Goal: Information Seeking & Learning: Check status

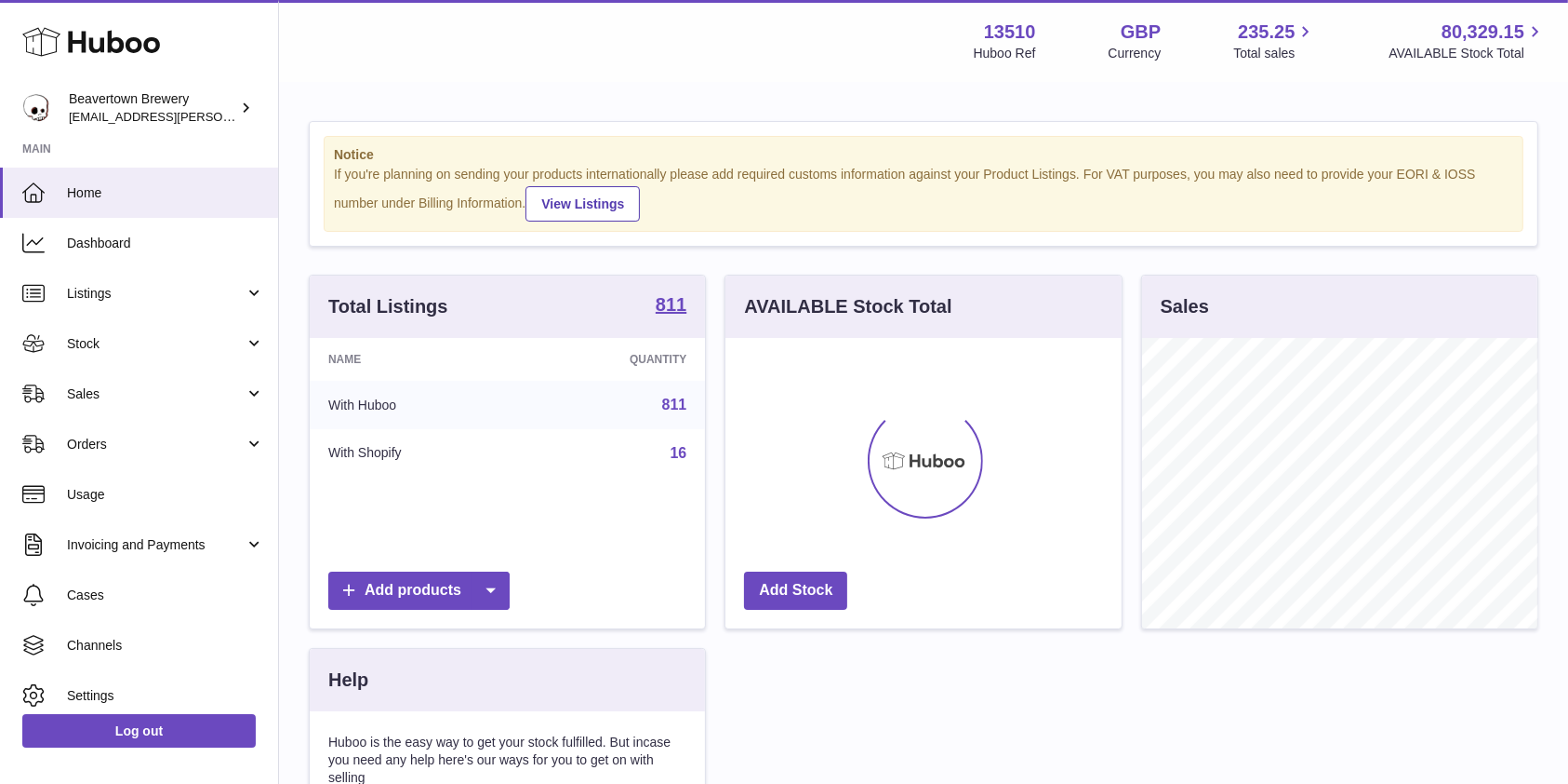
scroll to position [291, 396]
click at [158, 389] on span "Sales" at bounding box center [156, 394] width 178 height 18
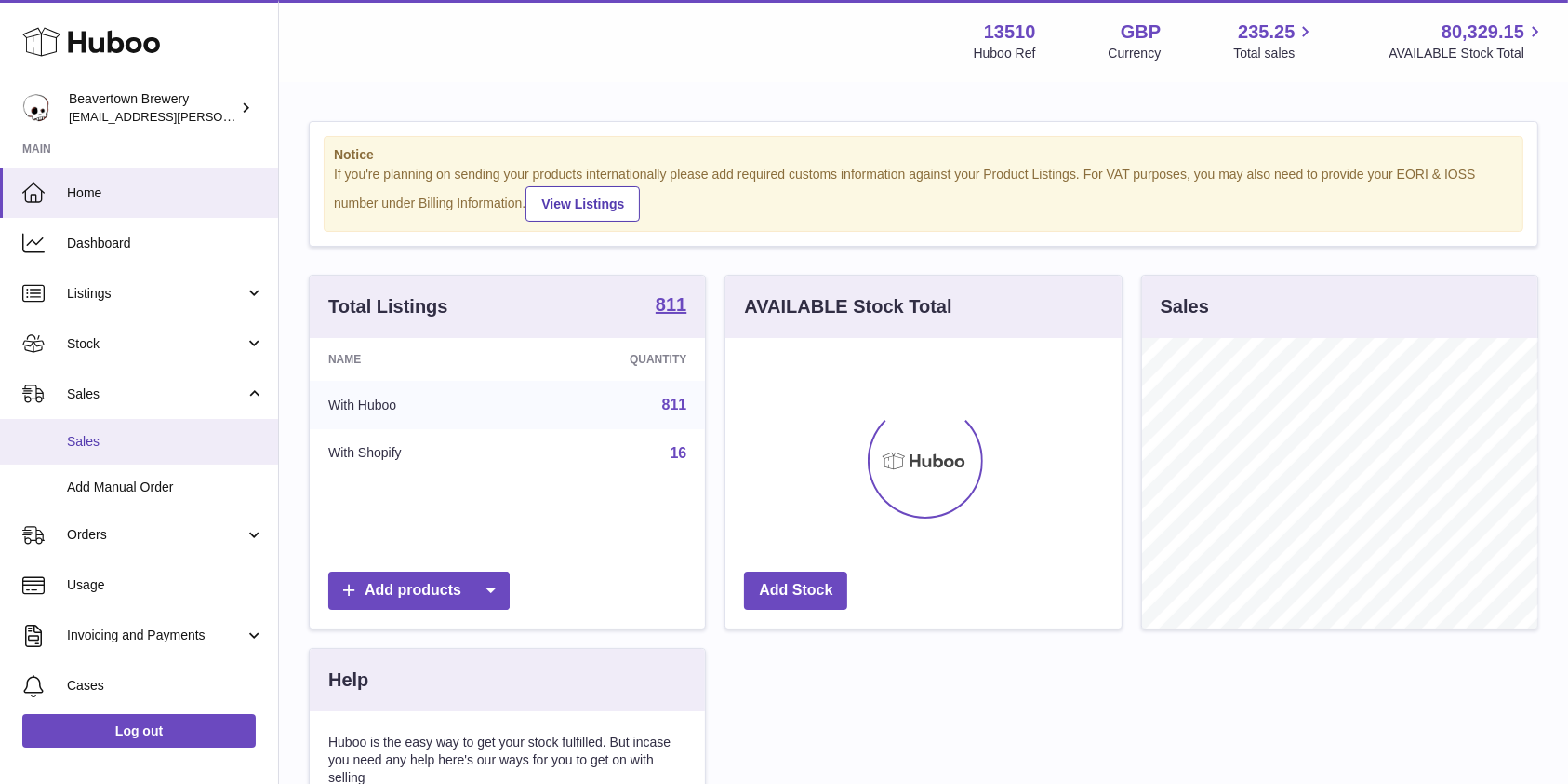
click at [112, 444] on span "Sales" at bounding box center [166, 441] width 197 height 18
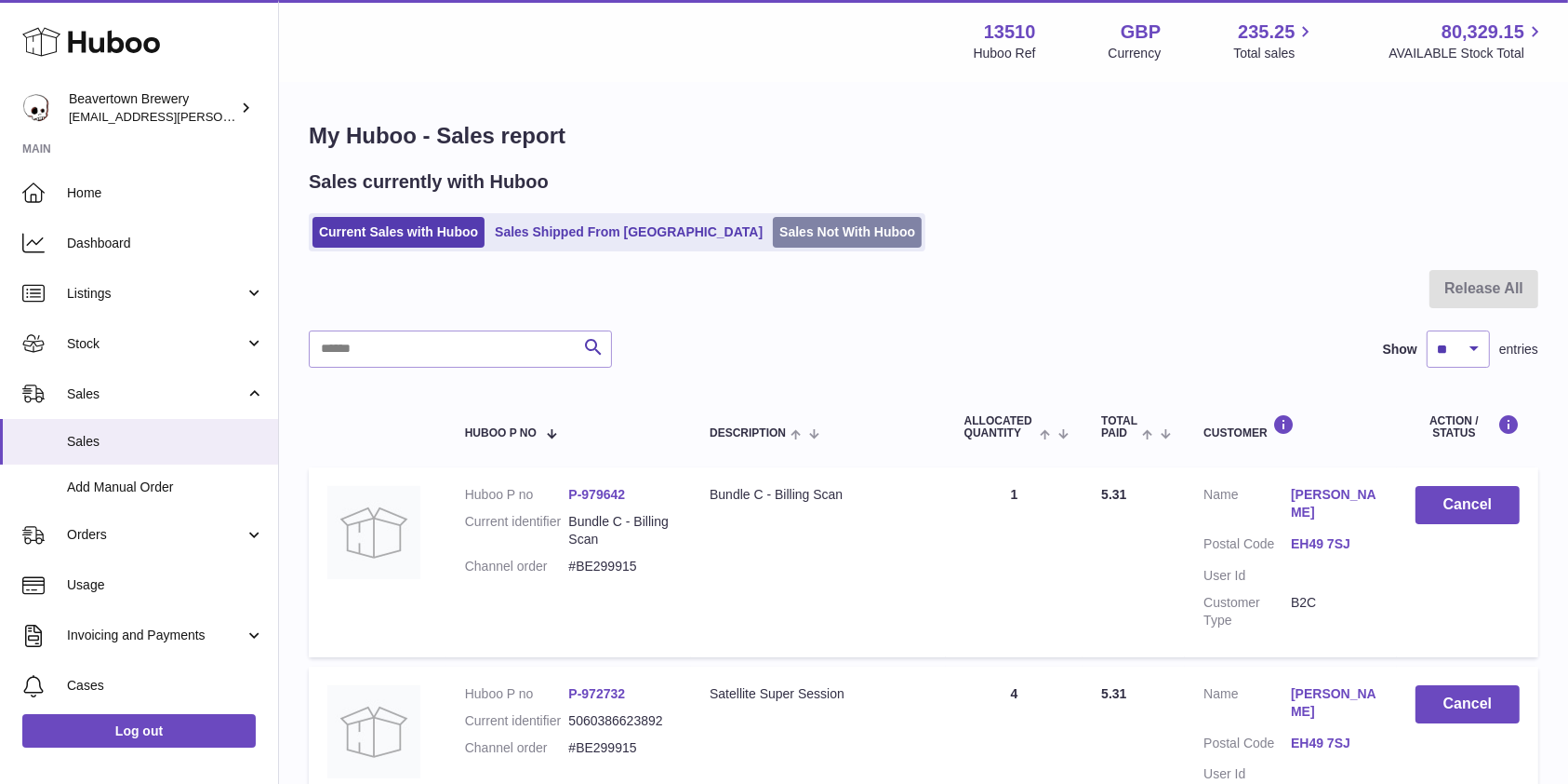
click at [773, 232] on link "Sales Not With Huboo" at bounding box center [847, 232] width 149 height 30
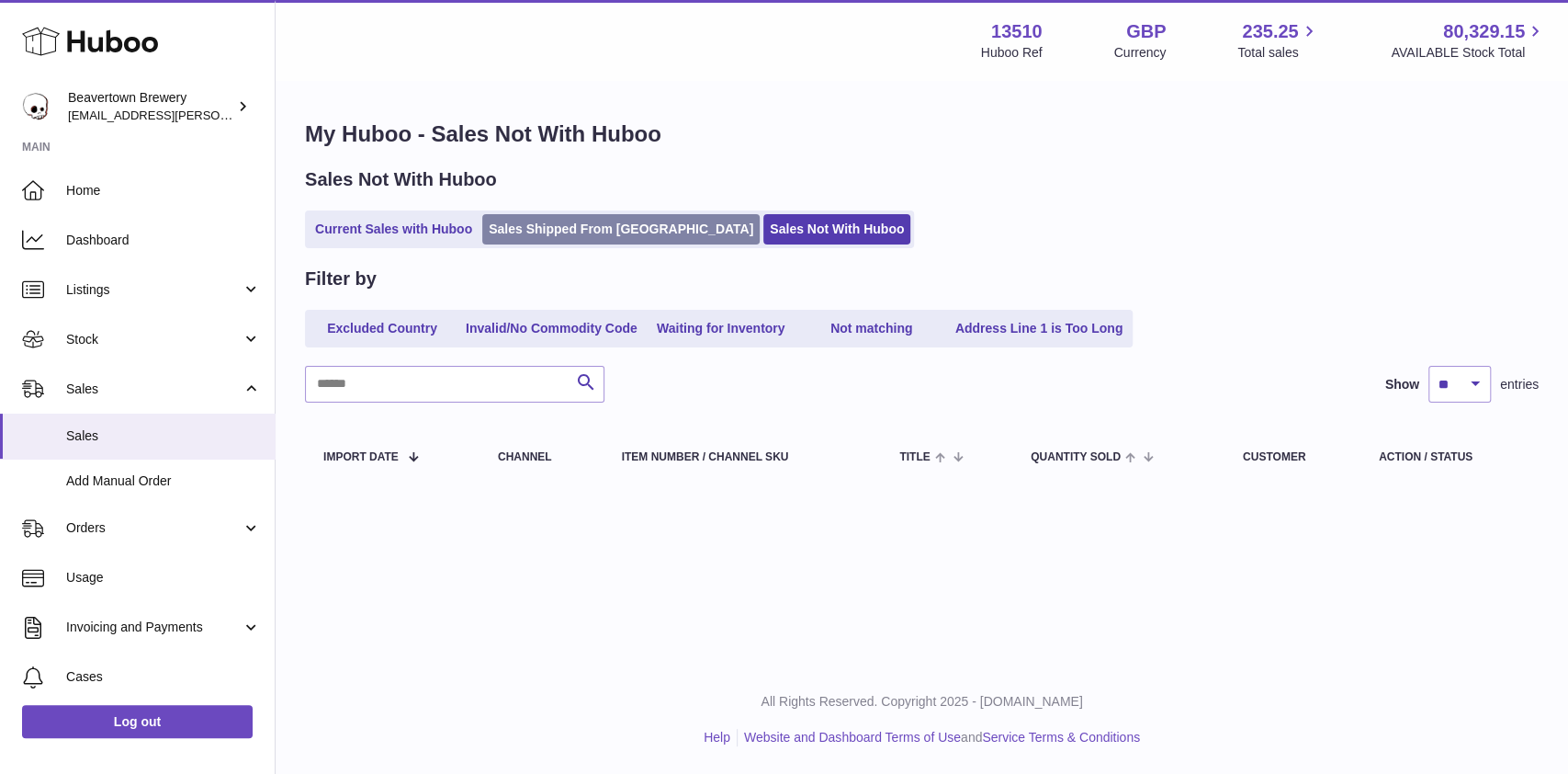
click at [537, 224] on link "Sales Shipped From [GEOGRAPHIC_DATA]" at bounding box center [620, 229] width 278 height 30
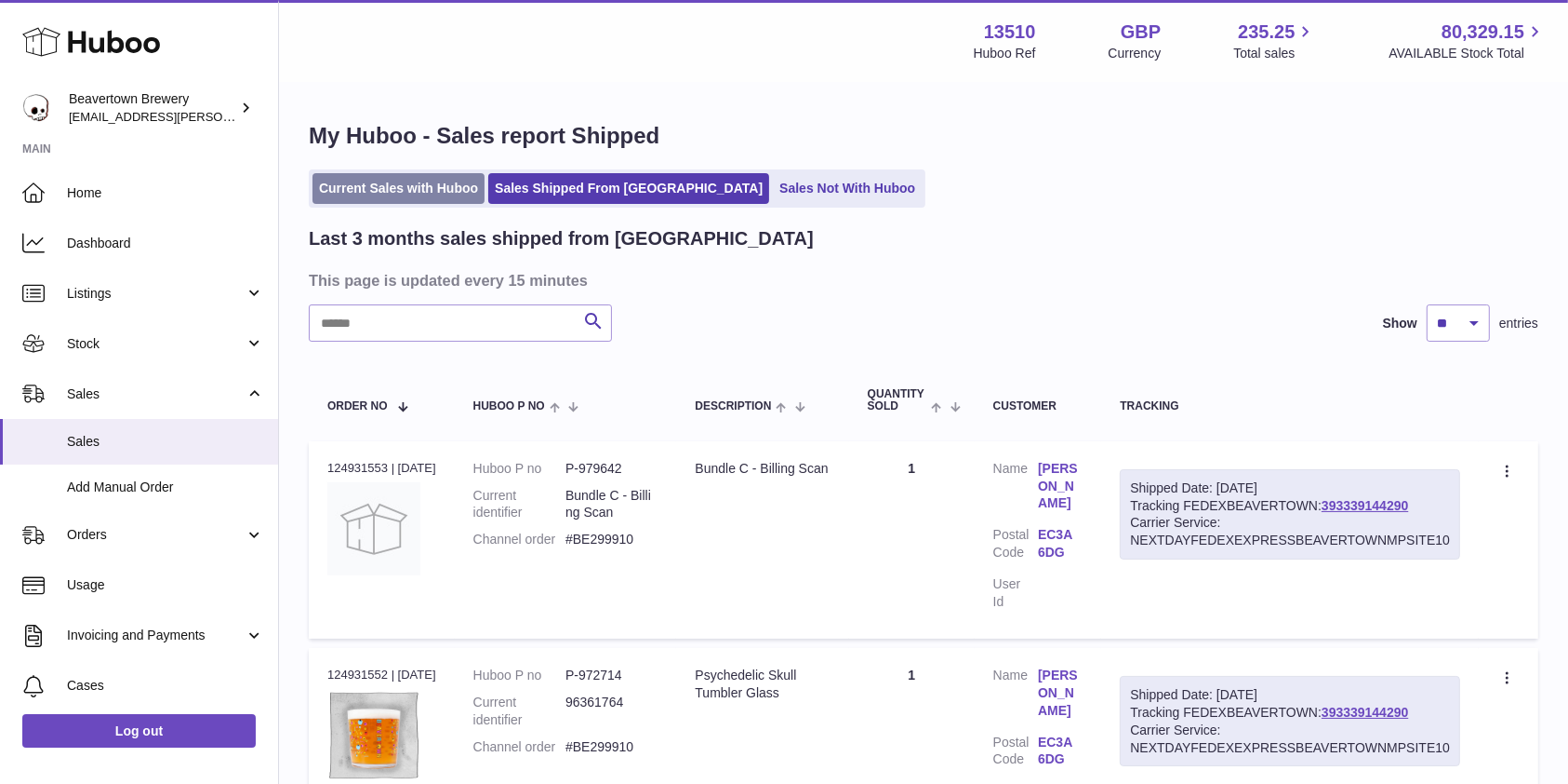
click at [372, 187] on link "Current Sales with Huboo" at bounding box center [398, 188] width 172 height 30
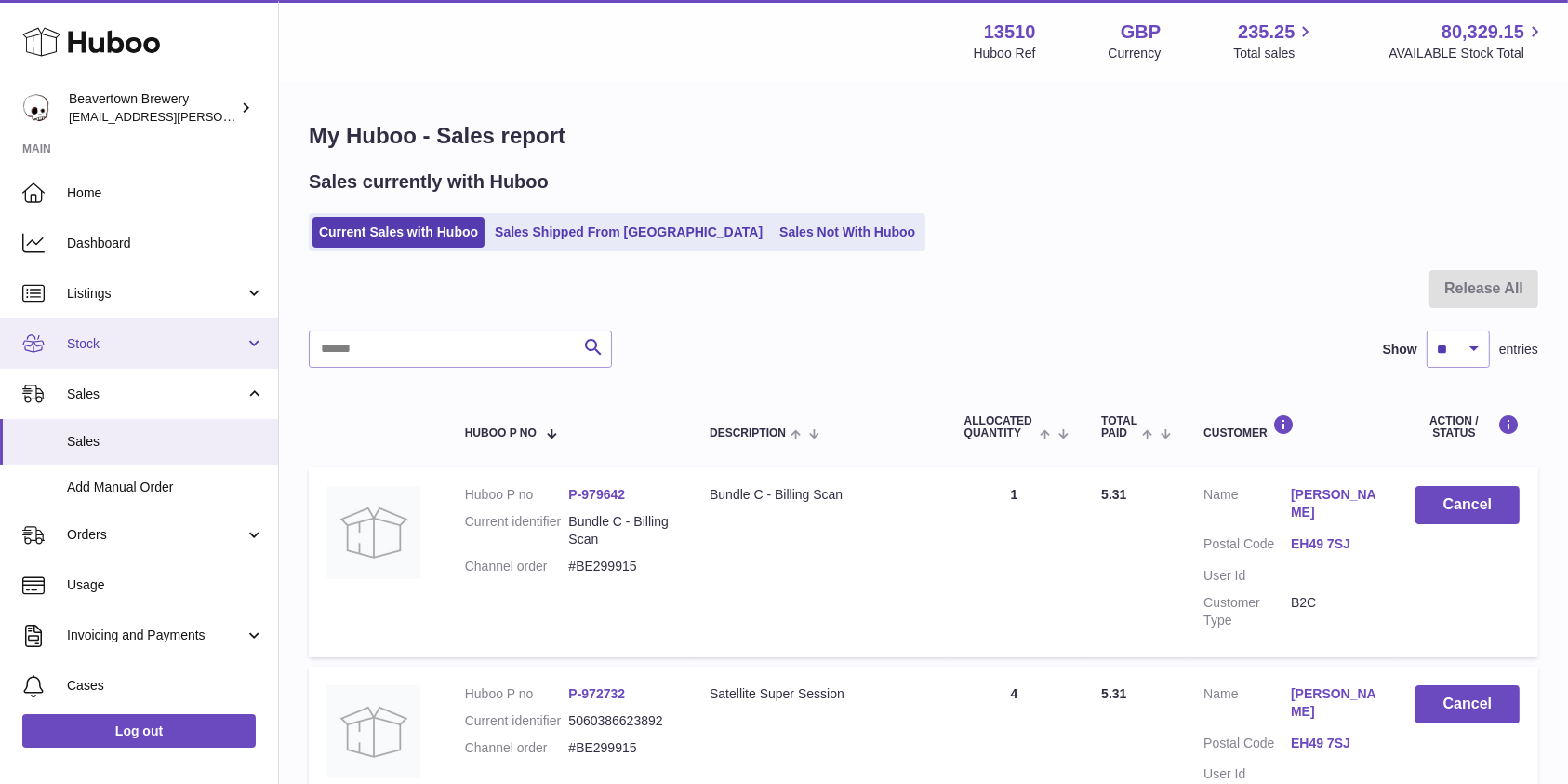
click at [102, 355] on link "Stock" at bounding box center [139, 343] width 278 height 50
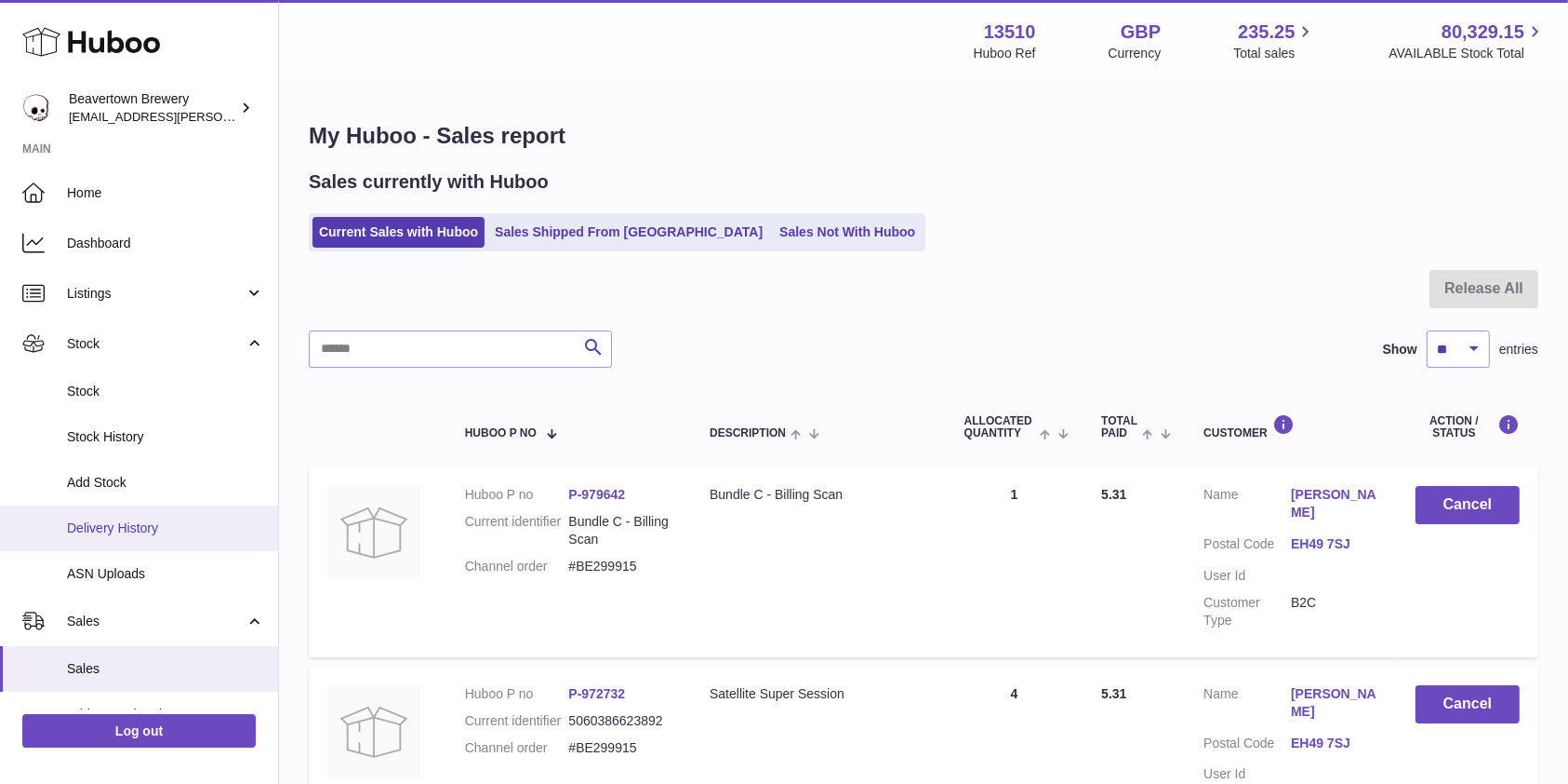
click at [102, 533] on span "Delivery History" at bounding box center [166, 527] width 197 height 18
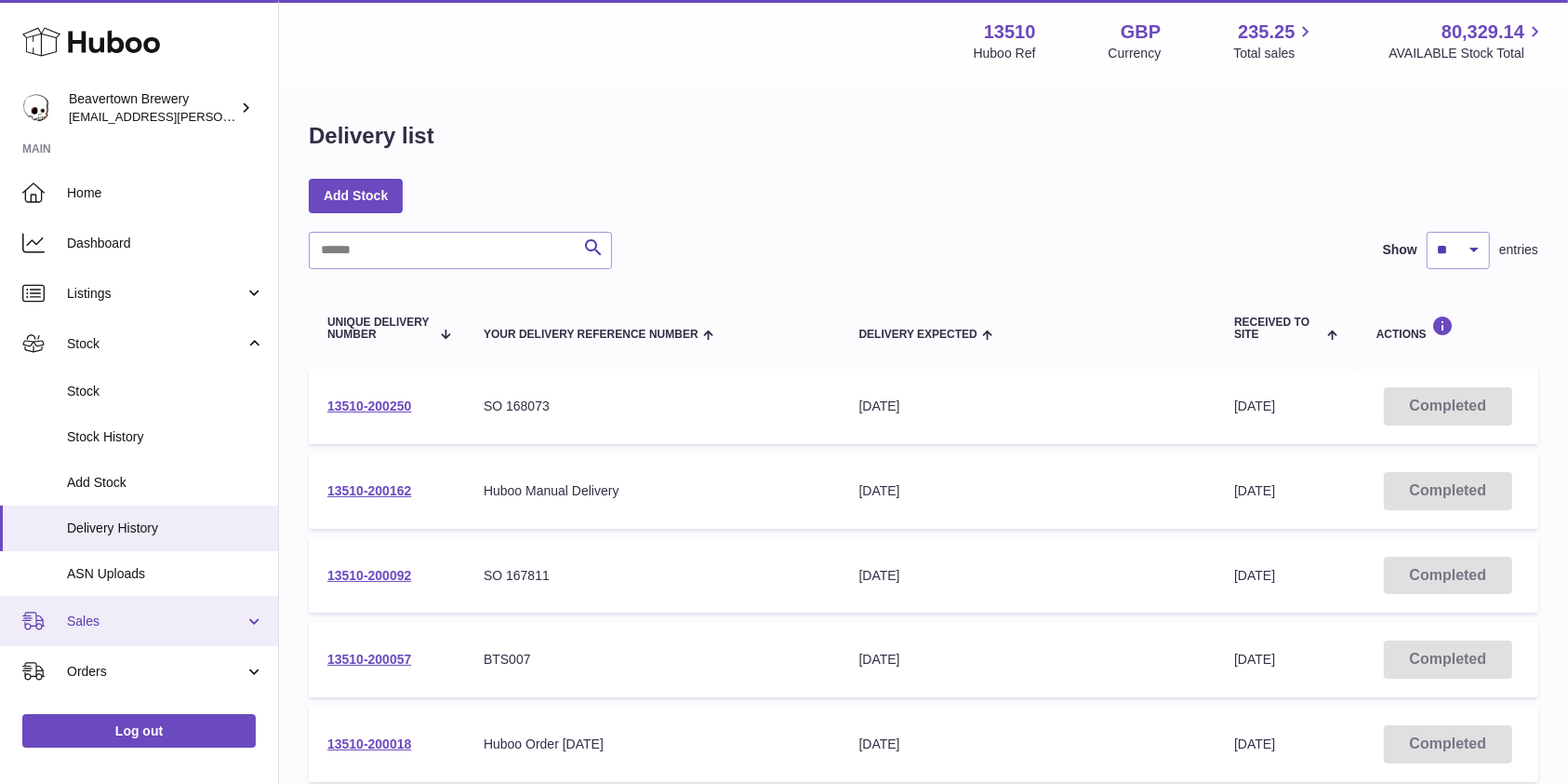
click at [101, 624] on span "Sales" at bounding box center [156, 621] width 178 height 18
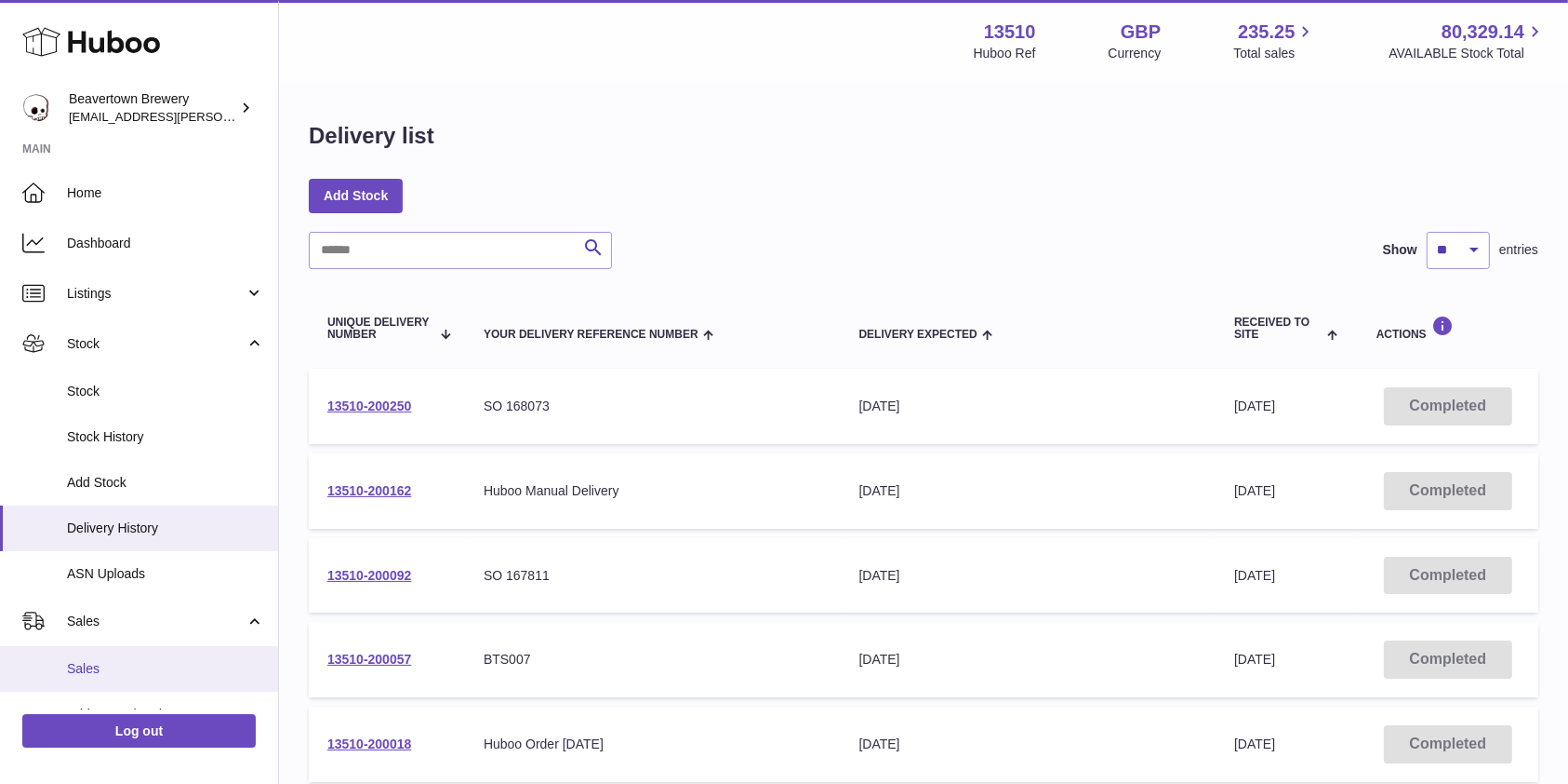
click at [105, 667] on span "Sales" at bounding box center [166, 668] width 197 height 18
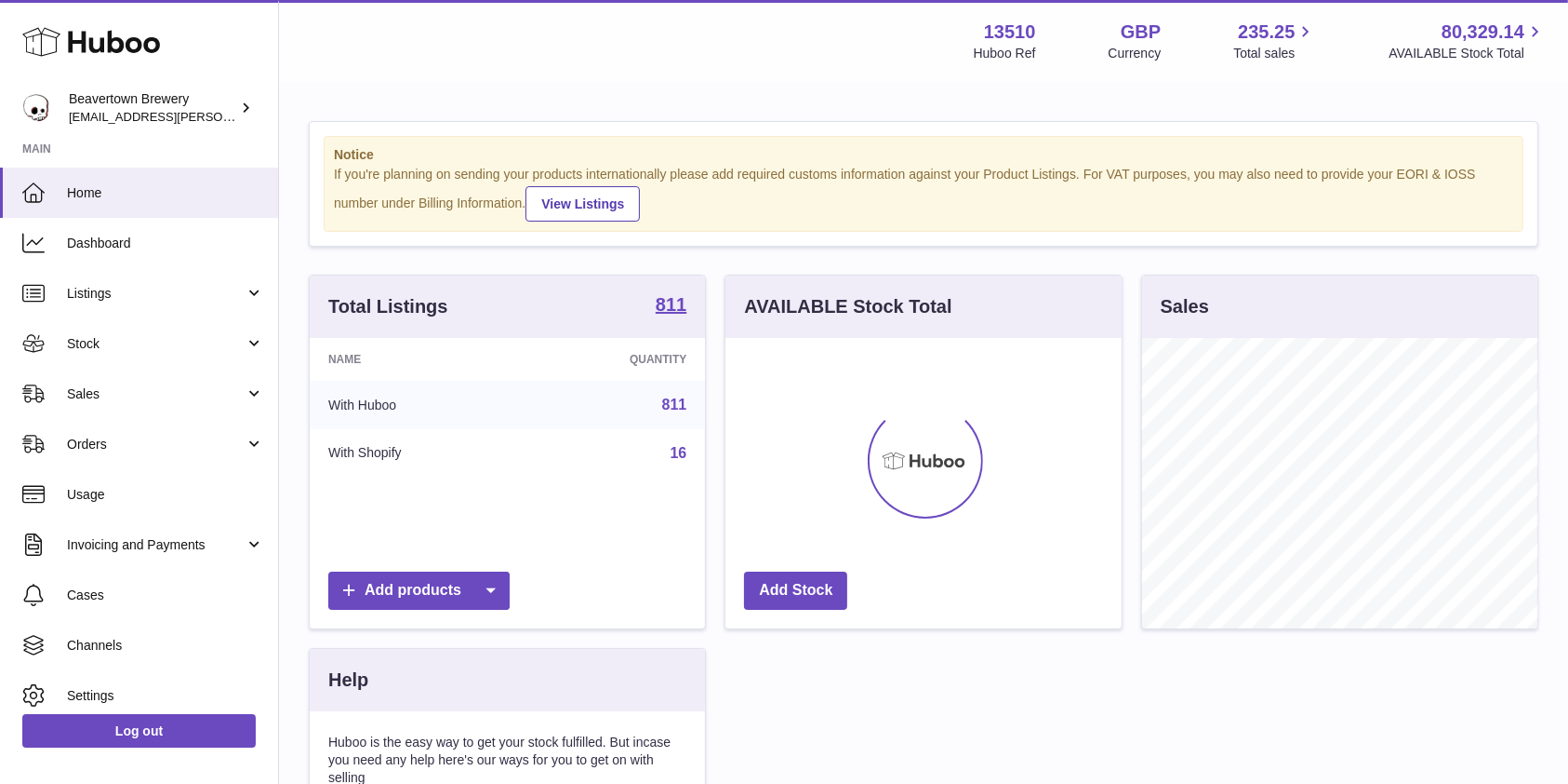
scroll to position [291, 396]
click at [121, 347] on span "Stock" at bounding box center [156, 344] width 178 height 18
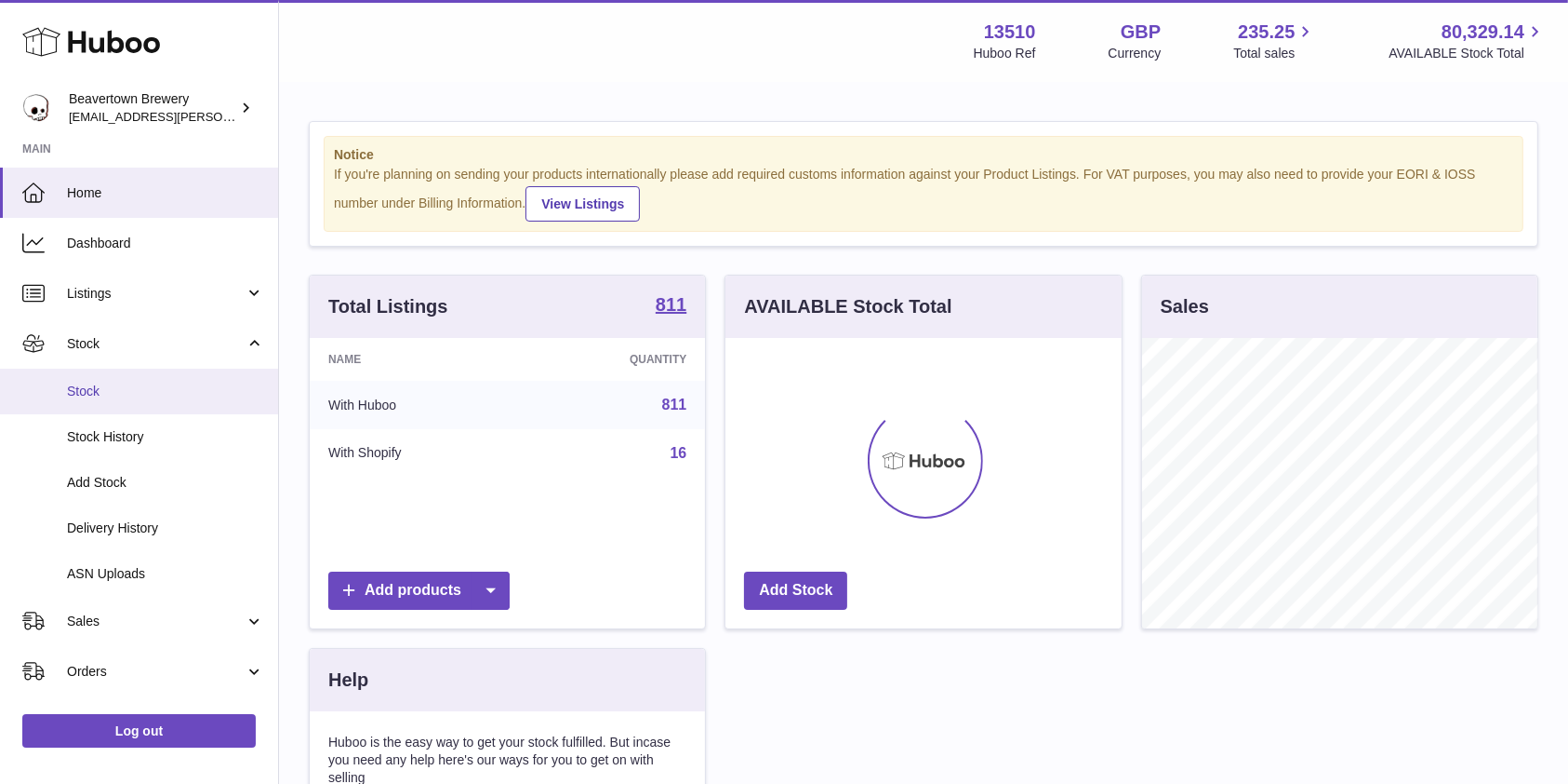
click at [97, 394] on span "Stock" at bounding box center [166, 391] width 197 height 18
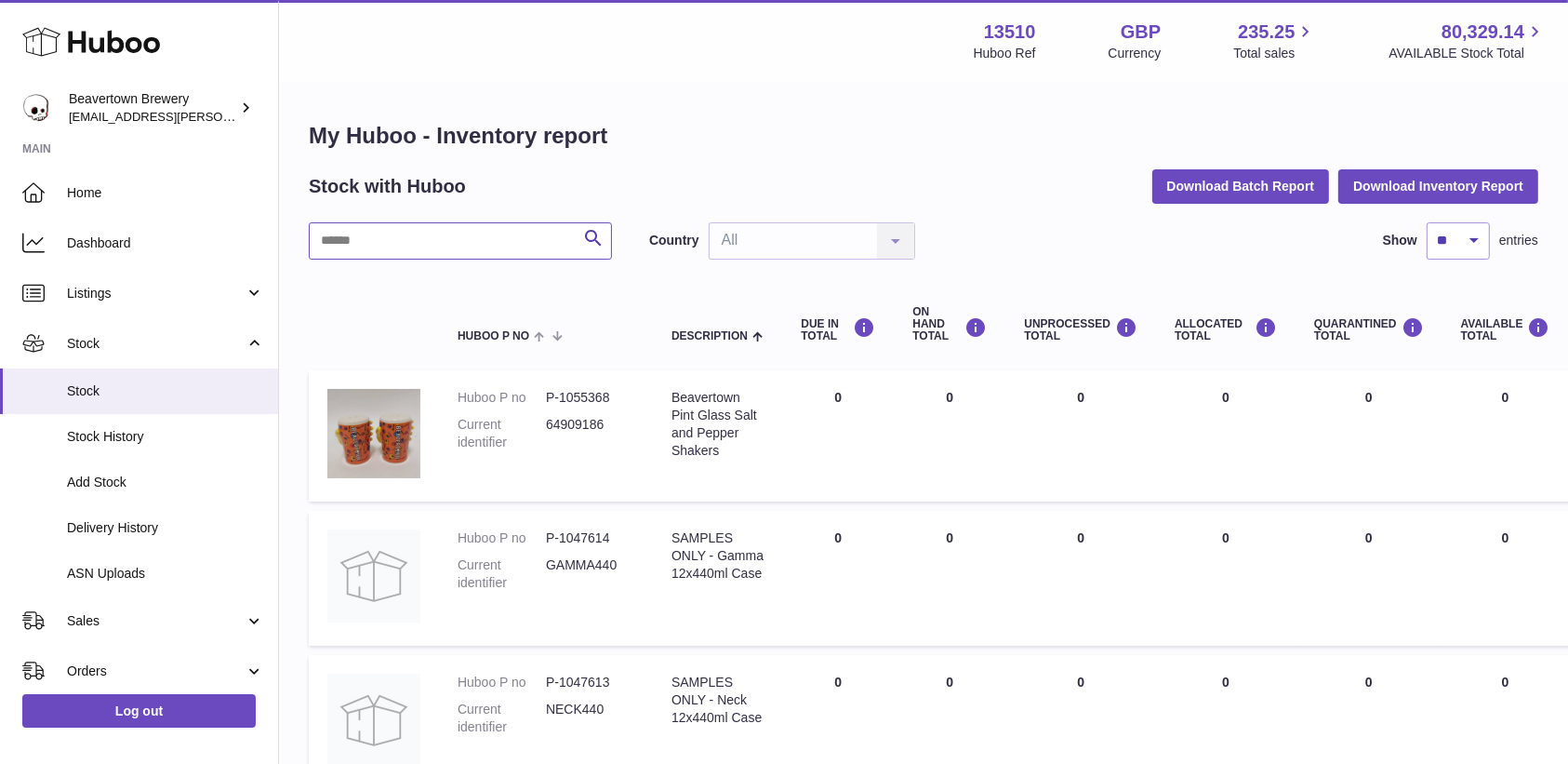
click at [360, 246] on input "text" at bounding box center [460, 240] width 303 height 37
paste input "********"
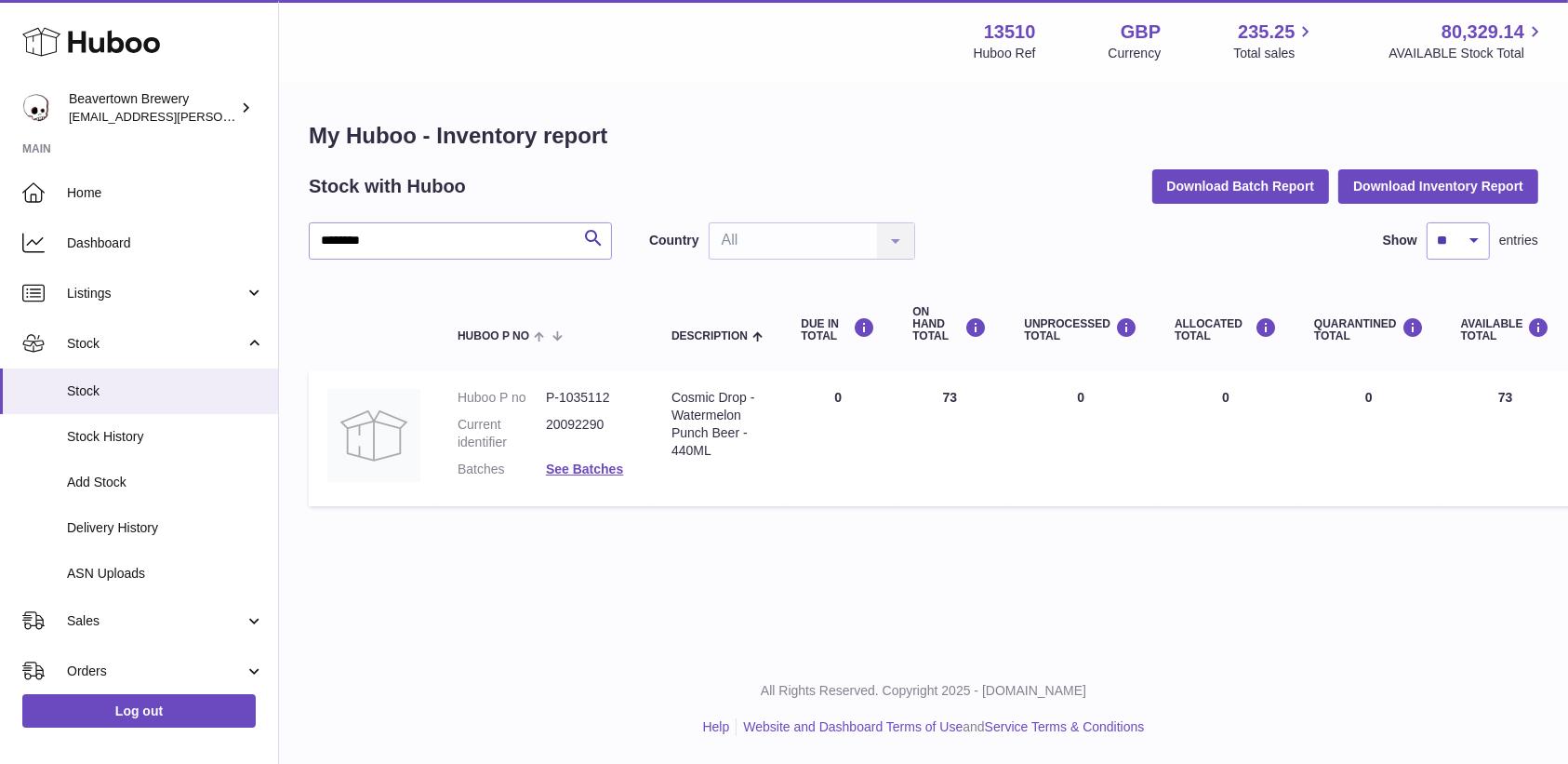
click at [407, 288] on th at bounding box center [374, 325] width 131 height 75
drag, startPoint x: 389, startPoint y: 232, endPoint x: 184, endPoint y: 254, distance: 206.2
click at [184, 254] on div "Huboo Beavertown Brewery [EMAIL_ADDRESS][PERSON_NAME][DOMAIN_NAME] Main Home Da…" at bounding box center [784, 382] width 1568 height 764
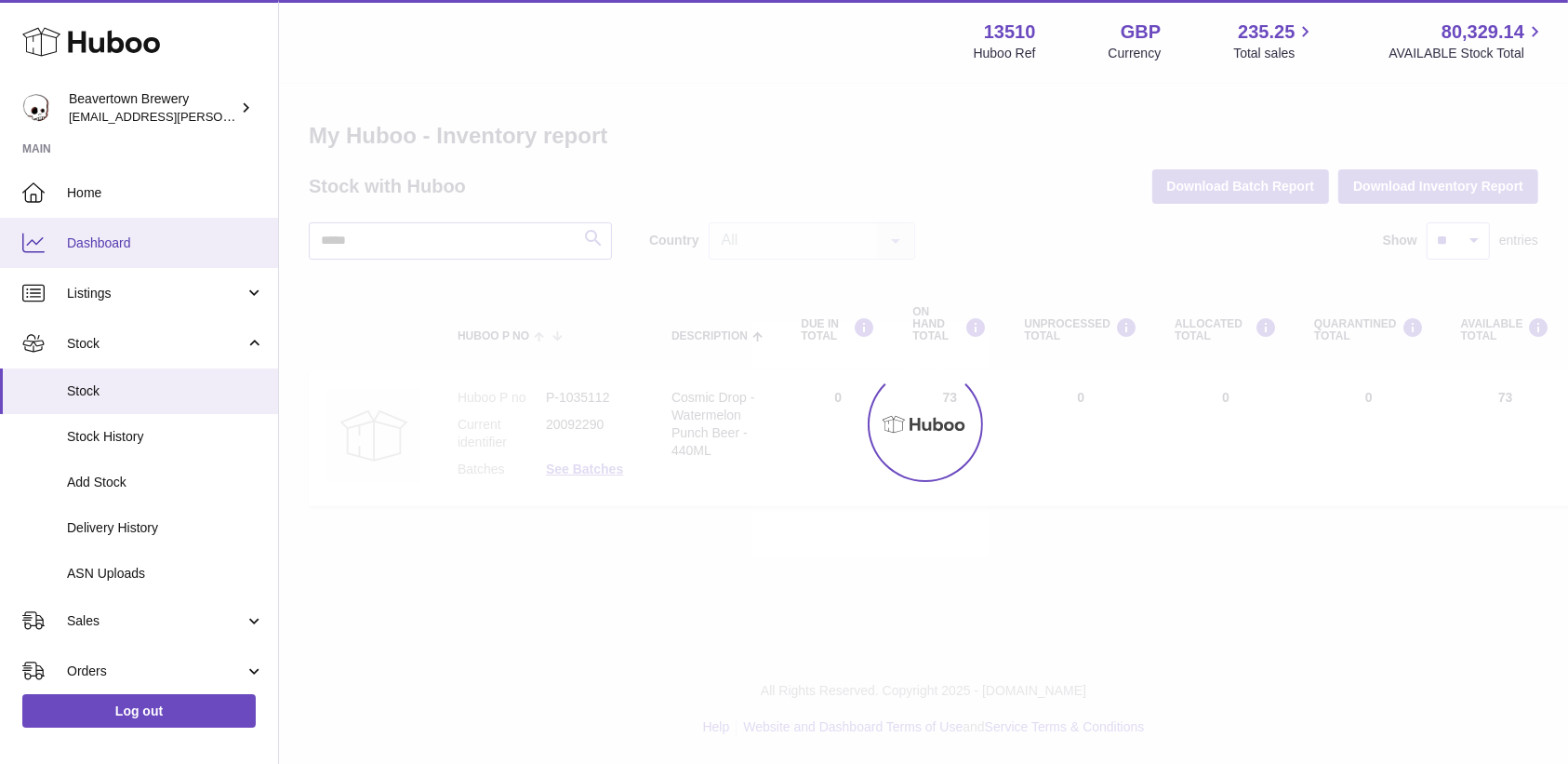
type input "*****"
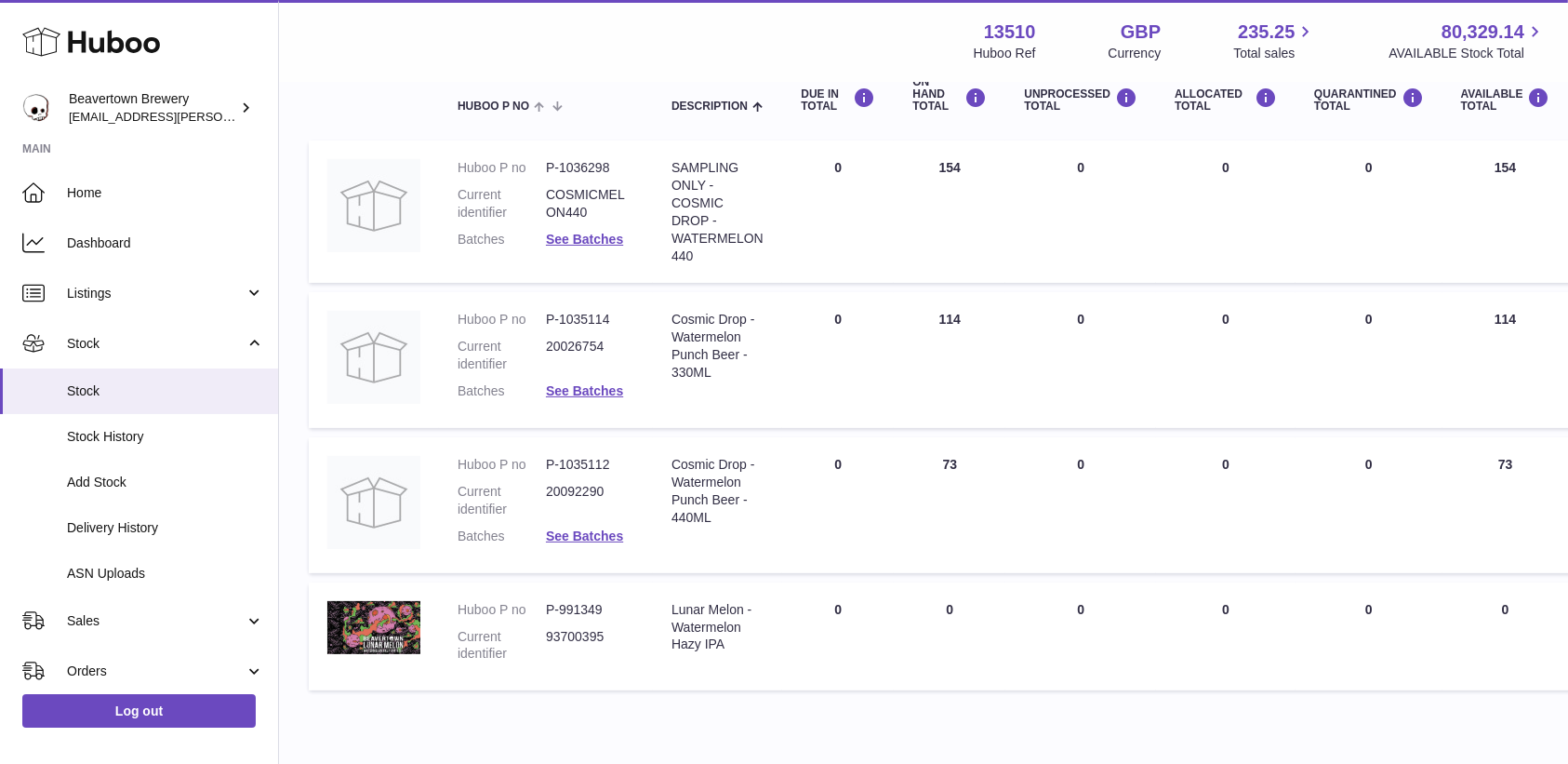
scroll to position [217, 0]
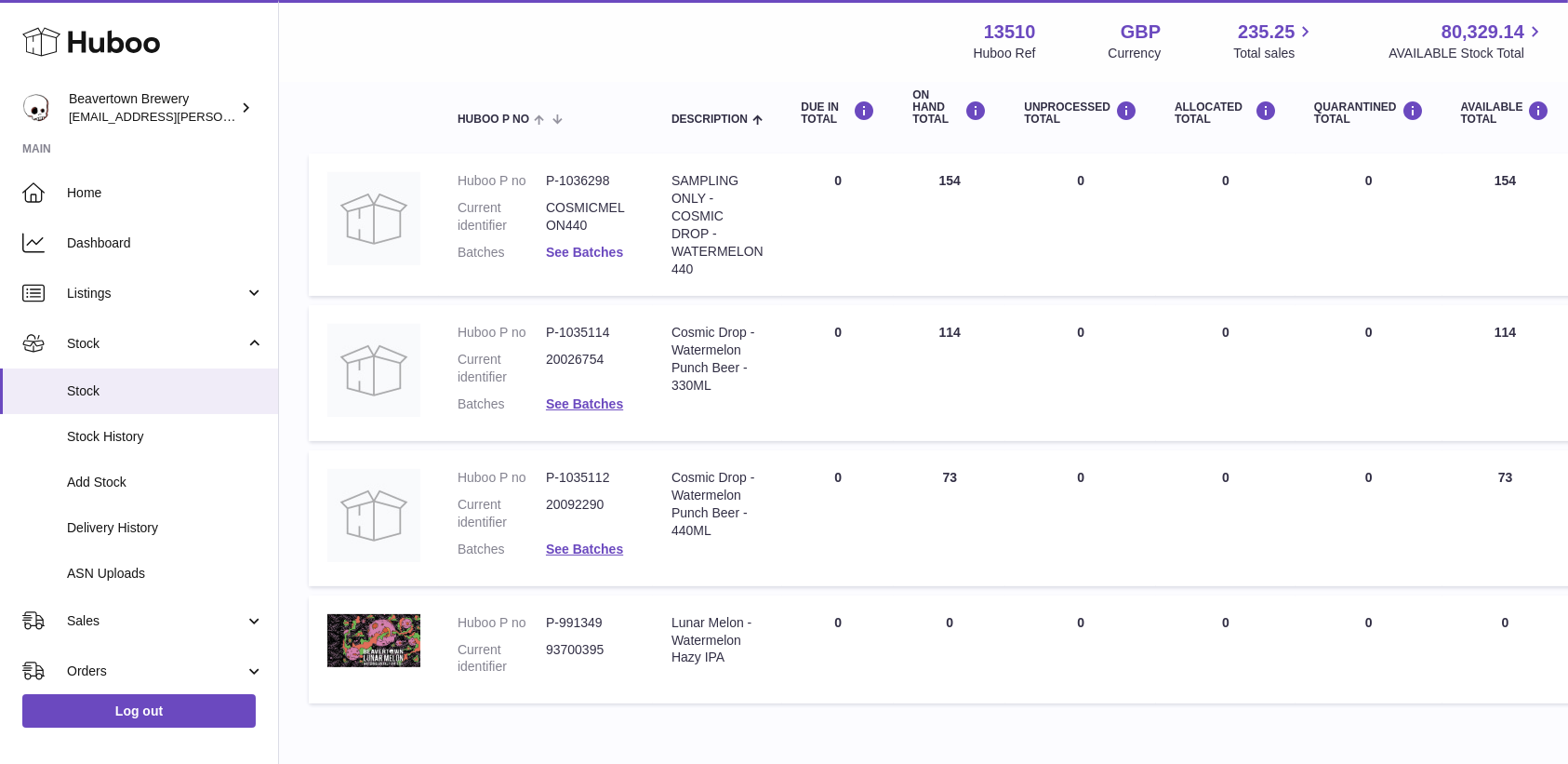
click at [558, 254] on link "See Batches" at bounding box center [585, 252] width 78 height 15
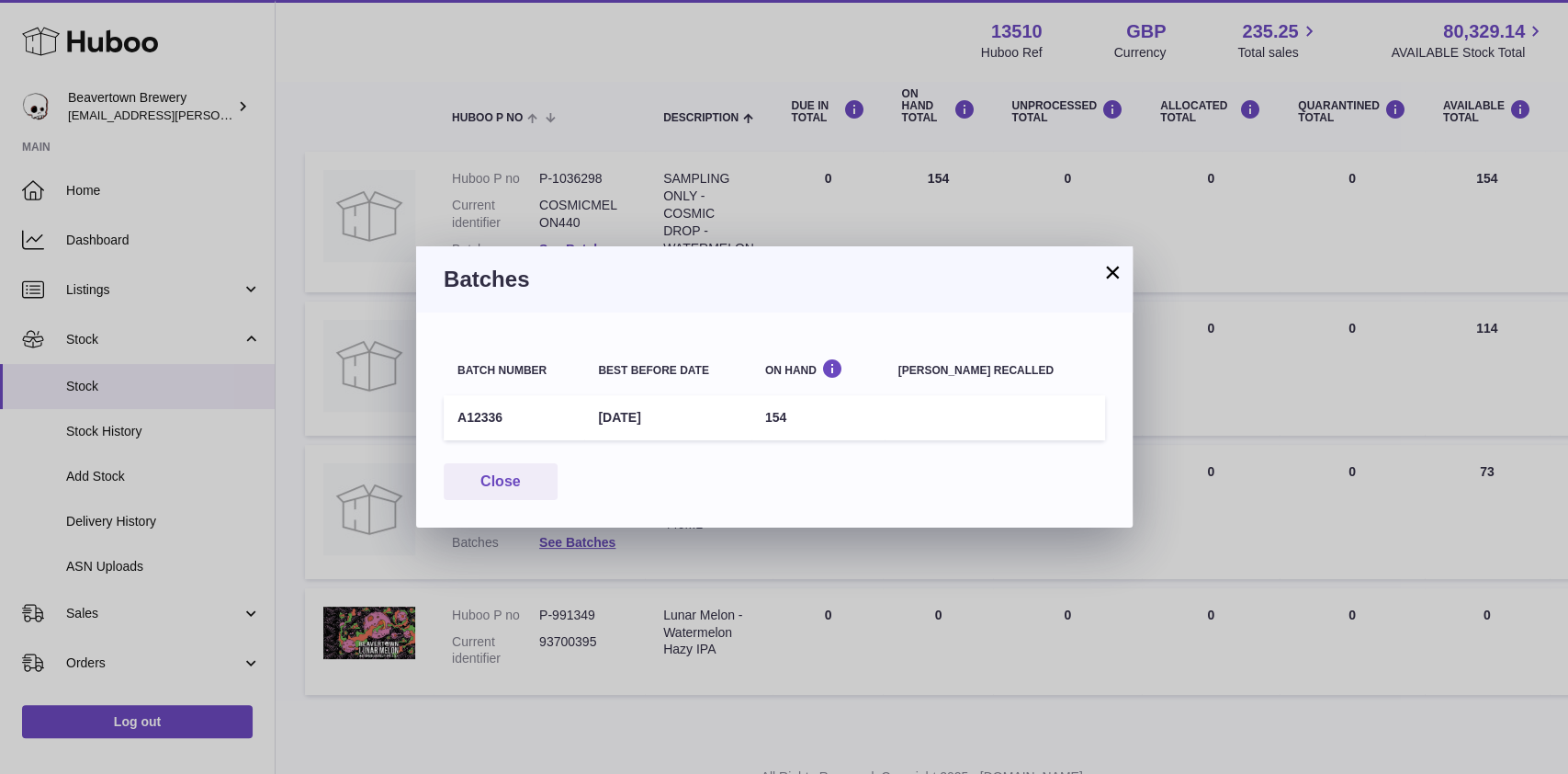
click at [1111, 266] on button "×" at bounding box center [1112, 272] width 22 height 22
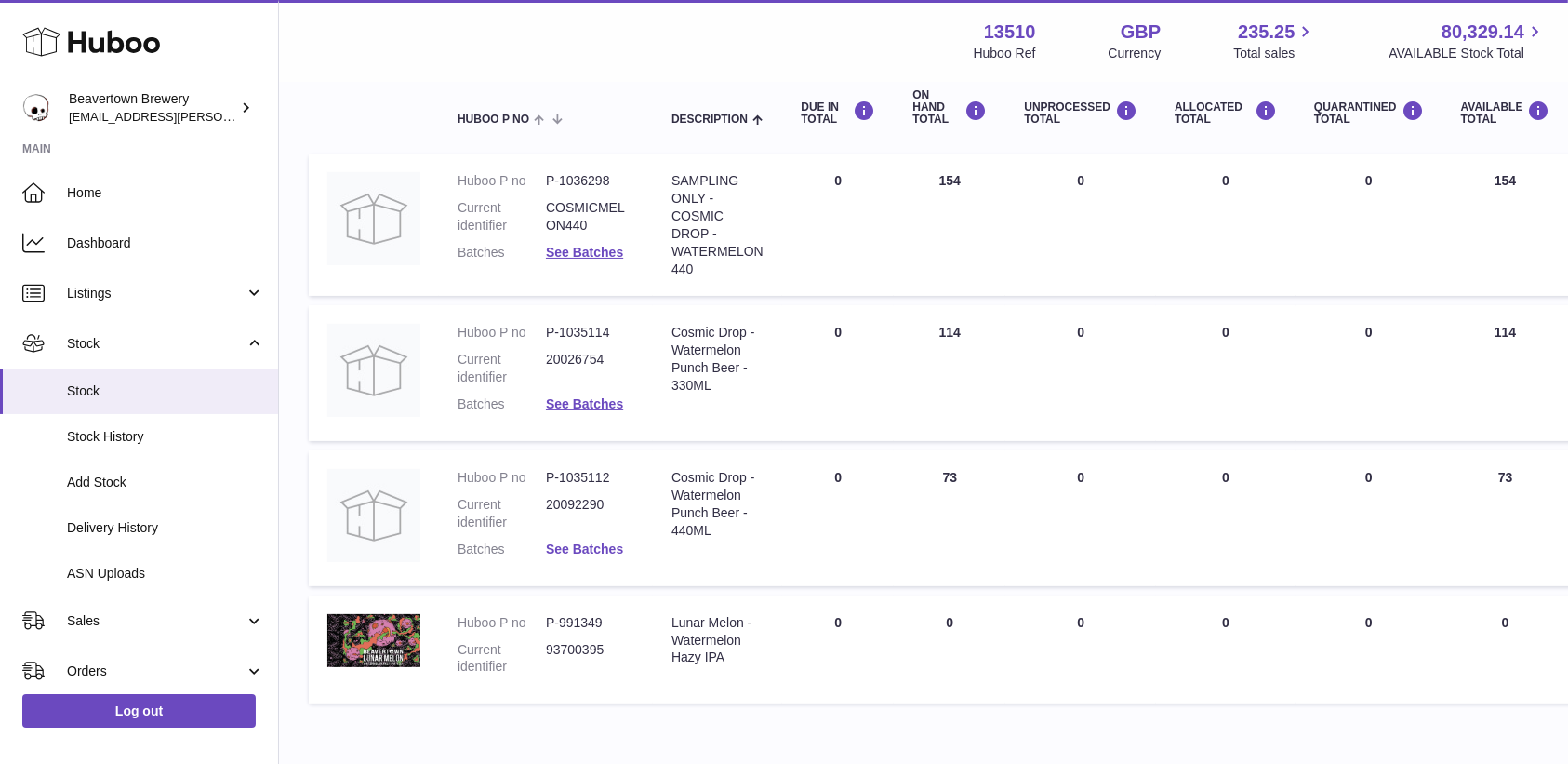
click at [595, 554] on link "See Batches" at bounding box center [585, 549] width 78 height 15
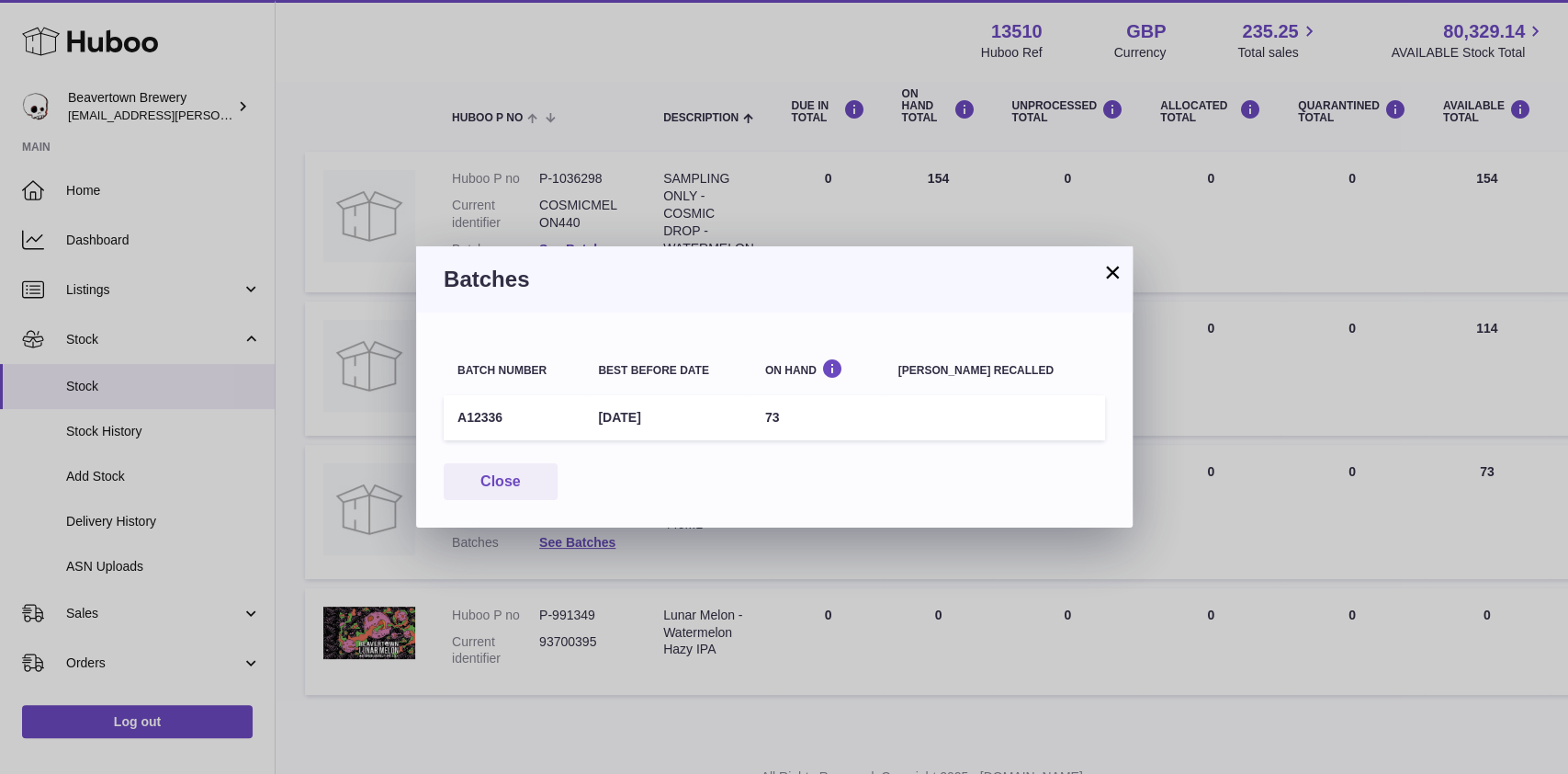
click at [1110, 282] on button "×" at bounding box center [1112, 272] width 22 height 22
